Goal: Find specific page/section: Find specific page/section

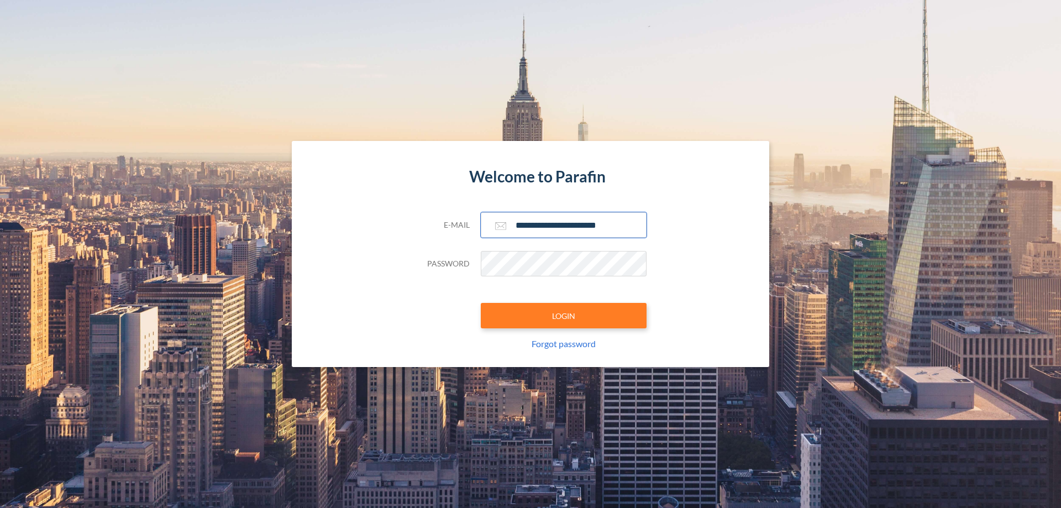
type input "**********"
click at [564, 315] on button "LOGIN" at bounding box center [564, 315] width 166 height 25
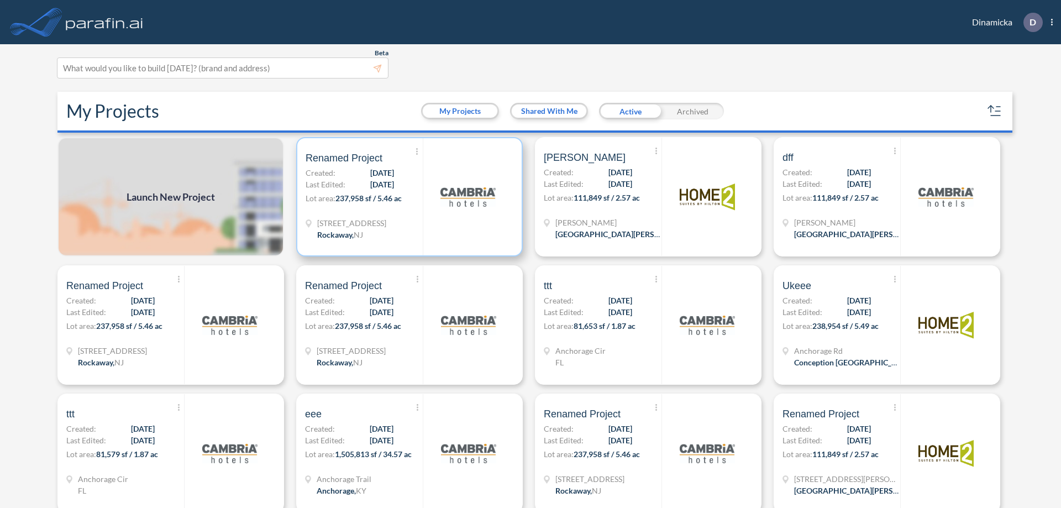
scroll to position [3, 0]
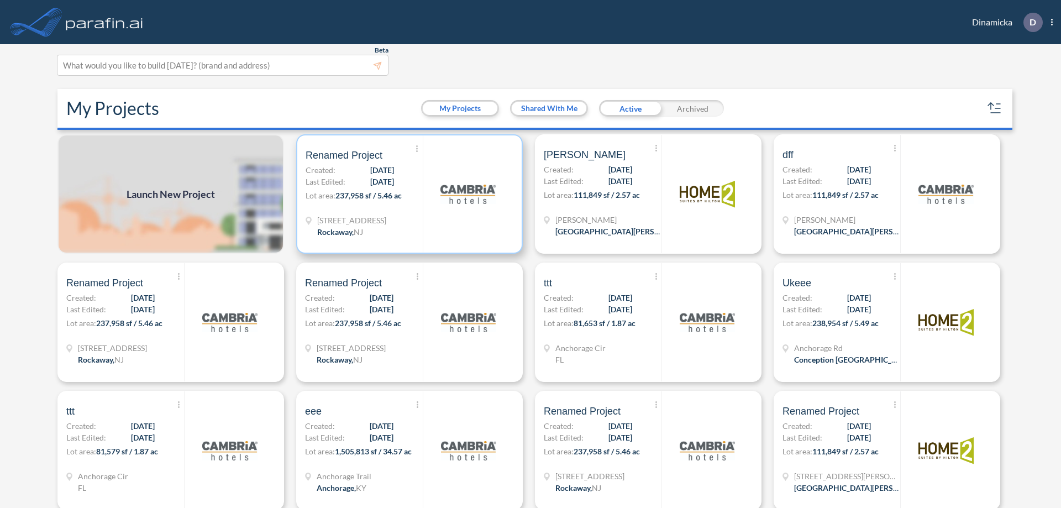
click at [407, 194] on p "Lot area: 237,958 sf / 5.46 ac" at bounding box center [364, 198] width 117 height 16
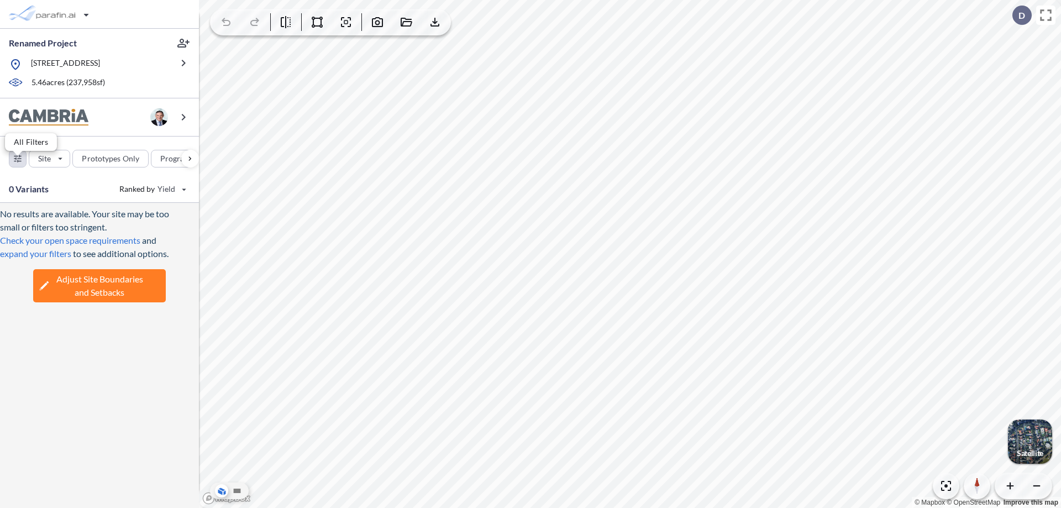
click at [18, 166] on div "button" at bounding box center [17, 158] width 17 height 17
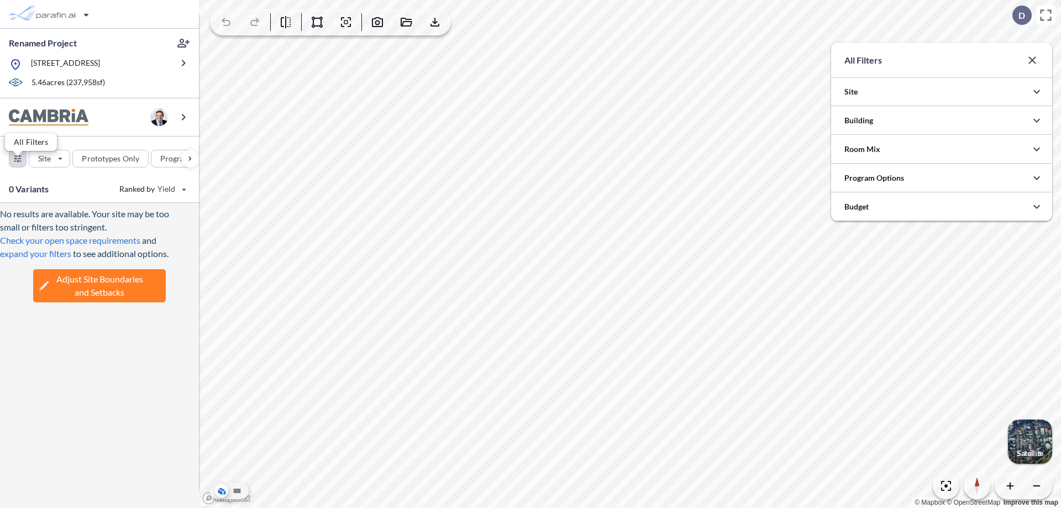
scroll to position [552517, 552296]
click at [1037, 120] on icon "button" at bounding box center [1036, 120] width 13 height 13
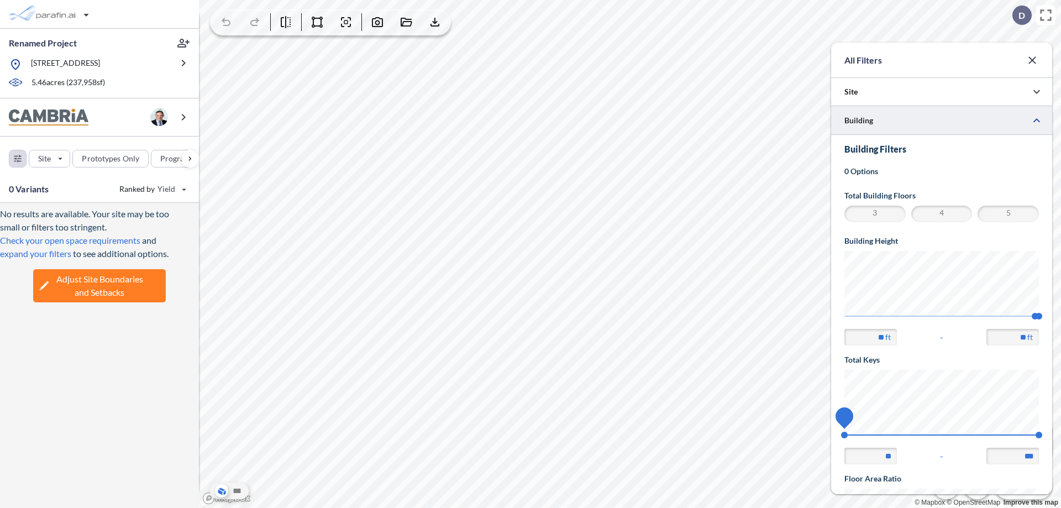
scroll to position [192, 0]
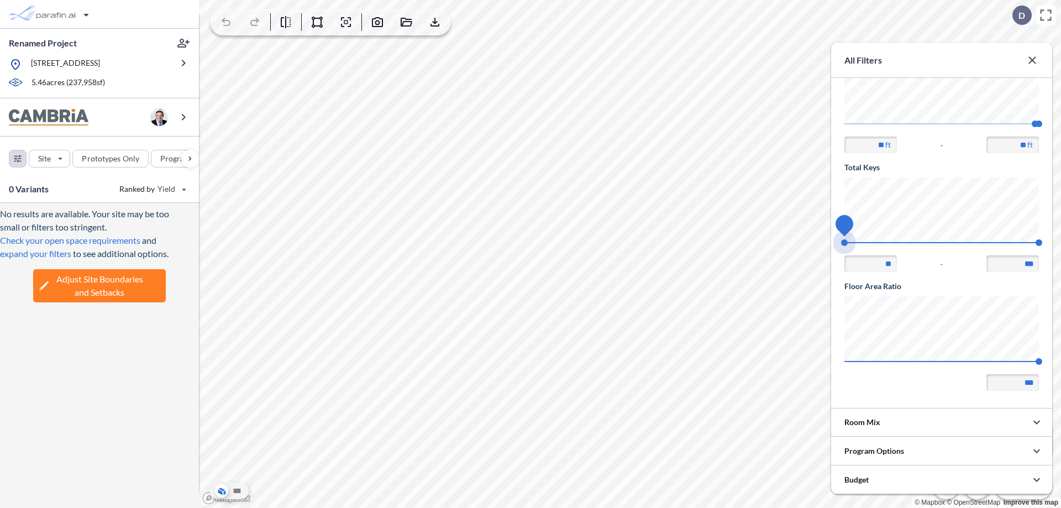
drag, startPoint x: 844, startPoint y: 243, endPoint x: 1039, endPoint y: 243, distance: 194.5
click at [1039, 243] on span "74 140" at bounding box center [941, 246] width 194 height 8
type input "***"
